Goal: Check status: Check status

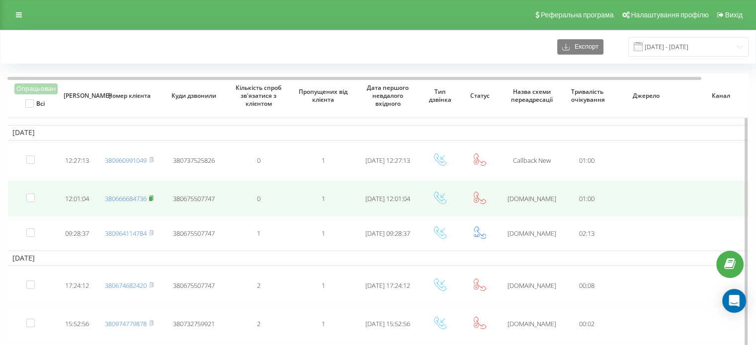
click at [151, 197] on rect at bounding box center [150, 199] width 3 height 4
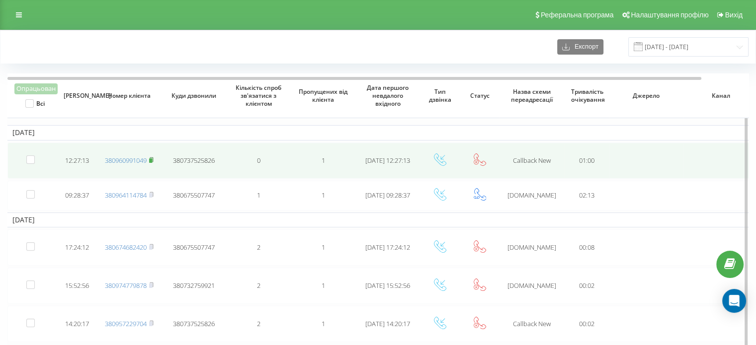
click at [152, 159] on rect at bounding box center [150, 161] width 3 height 4
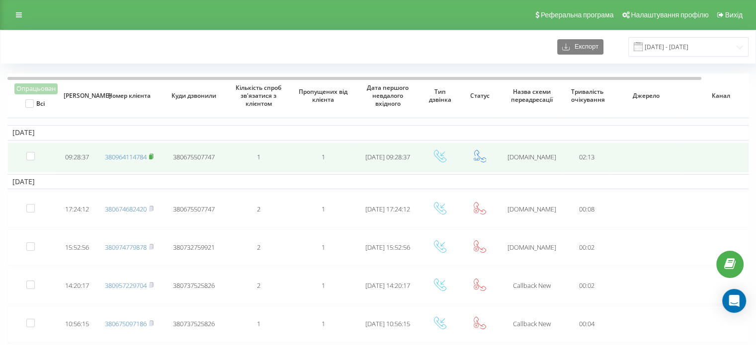
click at [152, 156] on rect at bounding box center [150, 157] width 3 height 4
